Goal: Task Accomplishment & Management: Complete application form

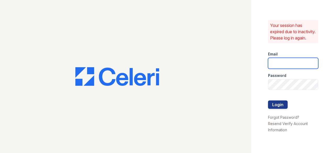
type input "[EMAIL_ADDRESS][DOMAIN_NAME]"
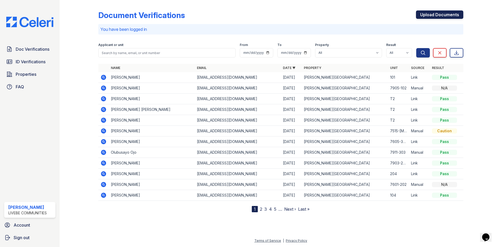
click at [334, 18] on link "Upload Documents" at bounding box center [439, 14] width 47 height 8
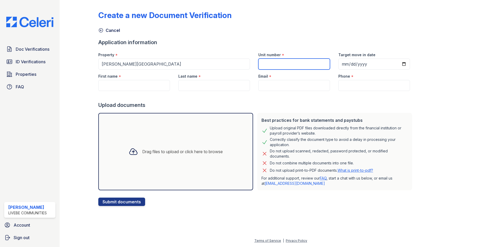
click at [265, 66] on input "Unit number" at bounding box center [294, 64] width 72 height 11
type input "7903-103"
click at [334, 64] on input "Target move in date" at bounding box center [374, 64] width 72 height 11
type input "2025-09-05"
click at [125, 87] on input "First name" at bounding box center [134, 85] width 72 height 11
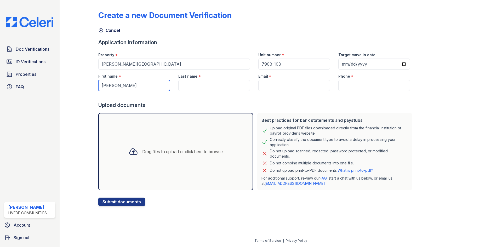
type input "Abdul"
click at [195, 87] on input "Last name" at bounding box center [214, 85] width 72 height 11
type input "Wajid"
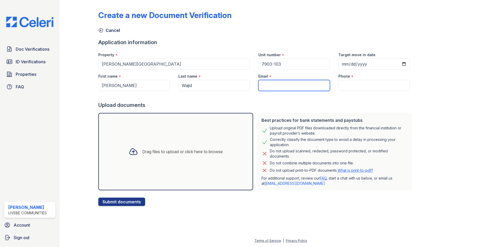
click at [261, 83] on input "Email" at bounding box center [294, 85] width 72 height 11
click at [265, 85] on input "Email" at bounding box center [294, 85] width 72 height 11
click at [263, 87] on input "Email" at bounding box center [294, 85] width 72 height 11
paste input "awajid2010@gmail.com"
type input "awajid2010@gmail.com"
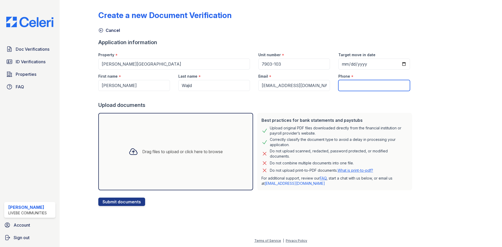
click at [334, 83] on input "Phone" at bounding box center [374, 85] width 72 height 11
type input "5164018229"
click at [334, 107] on div "Upload documents" at bounding box center [256, 104] width 316 height 7
